Goal: Information Seeking & Learning: Learn about a topic

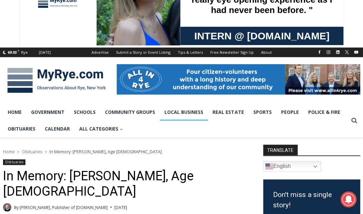
scroll to position [42, 0]
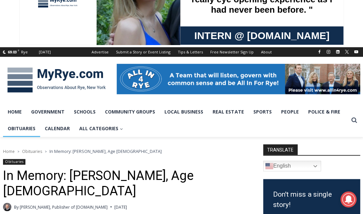
click at [22, 128] on link "Obituaries" at bounding box center [21, 128] width 37 height 17
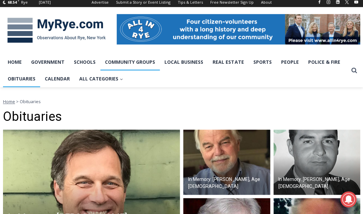
scroll to position [219, 0]
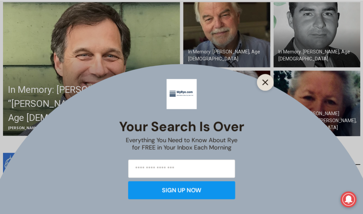
click at [270, 81] on button "Close" at bounding box center [265, 82] width 9 height 9
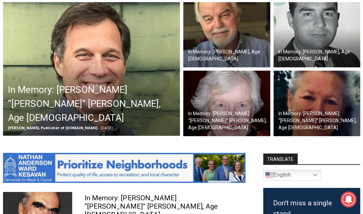
click at [229, 102] on img at bounding box center [226, 104] width 87 height 66
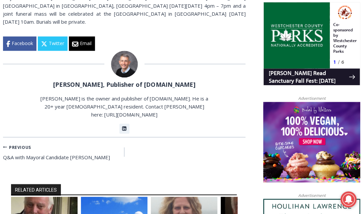
scroll to position [553, 0]
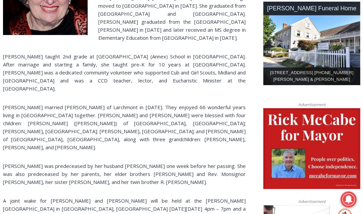
scroll to position [347, 0]
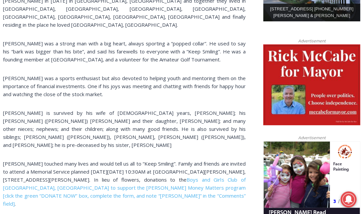
scroll to position [425, 0]
